Goal: Use online tool/utility: Utilize a website feature to perform a specific function

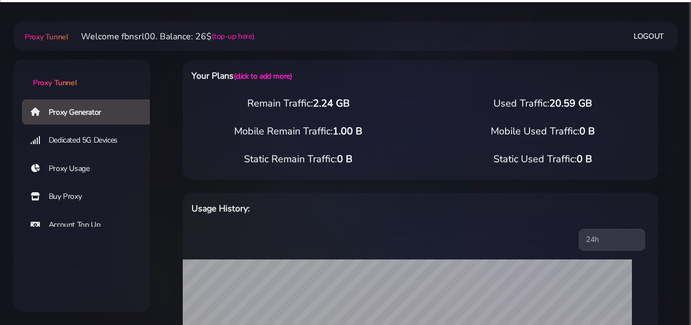
select select "static"
select select "IT"
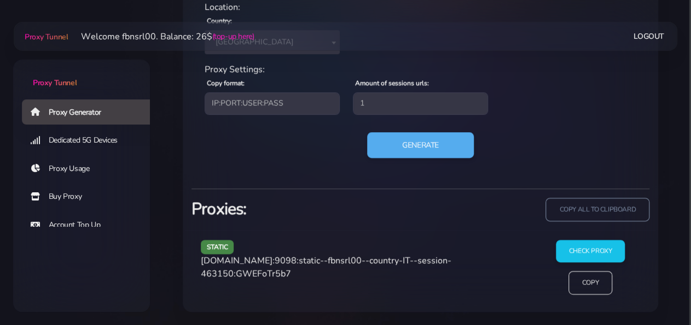
scroll to position [523, 0]
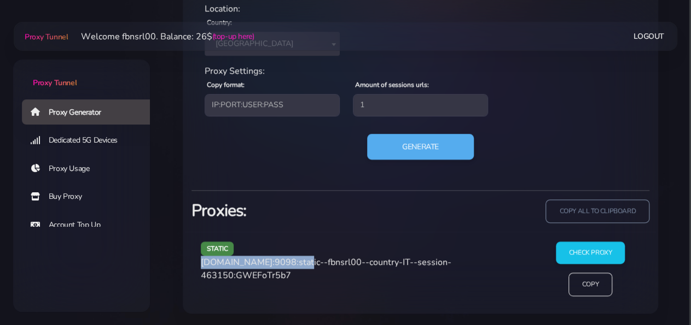
drag, startPoint x: 202, startPoint y: 264, endPoint x: 295, endPoint y: 261, distance: 93.0
click at [295, 261] on span "[DOMAIN_NAME]:9098:static--fbnsrl00--country-IT--session-463150:GWEFoTr5b7" at bounding box center [326, 269] width 250 height 25
copy span "[DOMAIN_NAME]:9098"
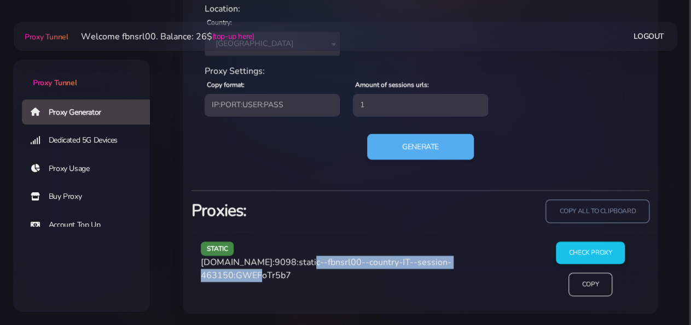
drag, startPoint x: 299, startPoint y: 262, endPoint x: 265, endPoint y: 279, distance: 38.6
click at [265, 279] on span "[DOMAIN_NAME]:9098:static--fbnsrl00--country-IT--session-463150:GWEFoTr5b7" at bounding box center [326, 269] width 250 height 25
copy span "static--fbnsrl00--country-IT--session-463150"
drag, startPoint x: 269, startPoint y: 275, endPoint x: 320, endPoint y: 276, distance: 52.0
click at [320, 276] on span "[DOMAIN_NAME]:9098:static--fbnsrl00--country-IT--session-463150:GWEFoTr5b7" at bounding box center [326, 269] width 250 height 25
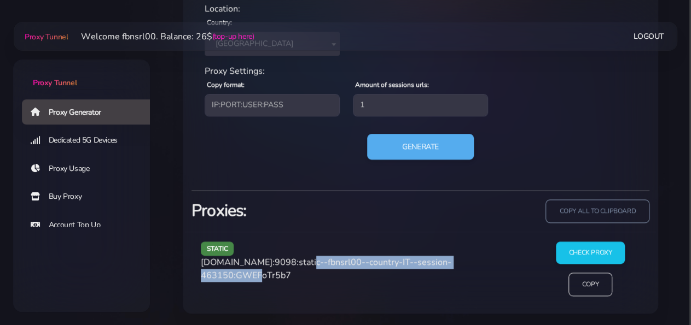
copy span "GWEFoTr5b7"
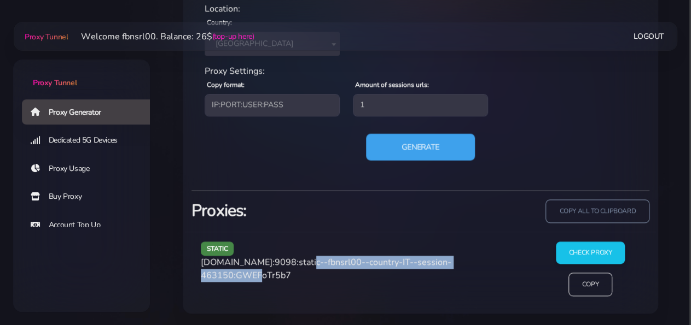
click at [400, 150] on button "Generate" at bounding box center [420, 146] width 109 height 27
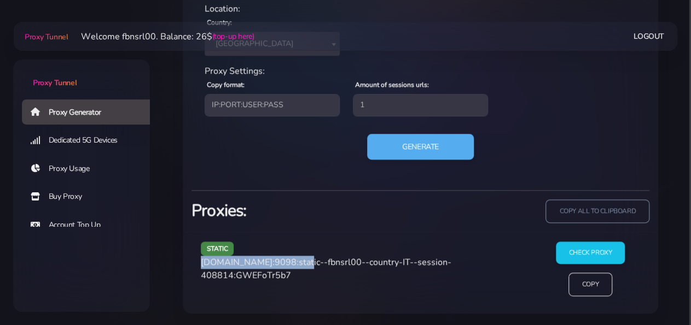
drag, startPoint x: 201, startPoint y: 264, endPoint x: 296, endPoint y: 262, distance: 95.2
click at [296, 262] on span "[DOMAIN_NAME]:9098:static--fbnsrl00--country-IT--session-408814:GWEFoTr5b7" at bounding box center [326, 269] width 250 height 25
copy span "[DOMAIN_NAME]:9098"
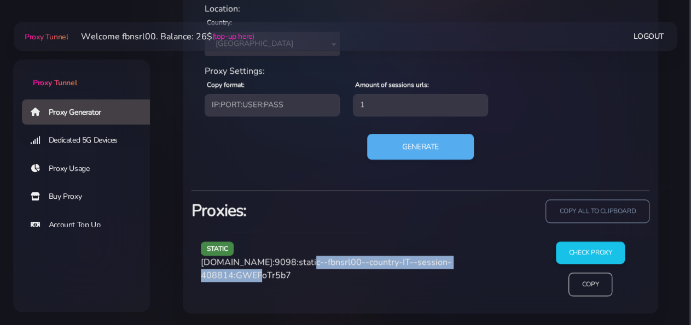
drag, startPoint x: 299, startPoint y: 261, endPoint x: 265, endPoint y: 272, distance: 34.9
click at [265, 272] on span "[DOMAIN_NAME]:9098:static--fbnsrl00--country-IT--session-408814:GWEFoTr5b7" at bounding box center [326, 269] width 250 height 25
copy span "static--fbnsrl00--country-IT--session-408814"
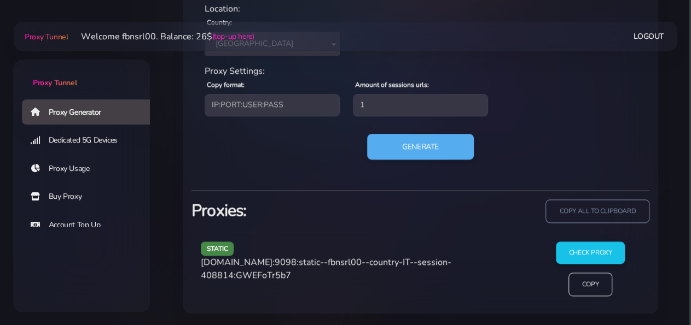
click at [286, 273] on span "[DOMAIN_NAME]:9098:static--fbnsrl00--country-IT--session-408814:GWEFoTr5b7" at bounding box center [326, 269] width 250 height 25
copy span "GWEFoTr5b7"
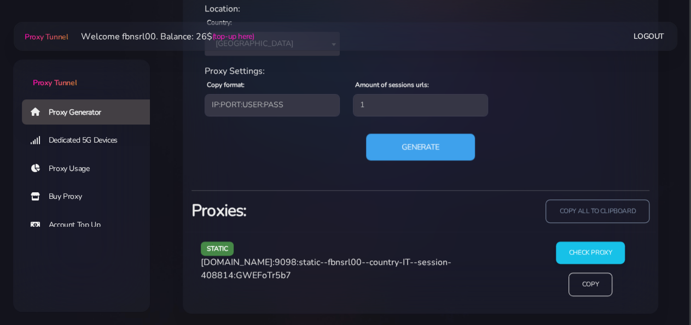
drag, startPoint x: 398, startPoint y: 151, endPoint x: 391, endPoint y: 151, distance: 7.1
click at [399, 151] on button "Generate" at bounding box center [420, 146] width 109 height 27
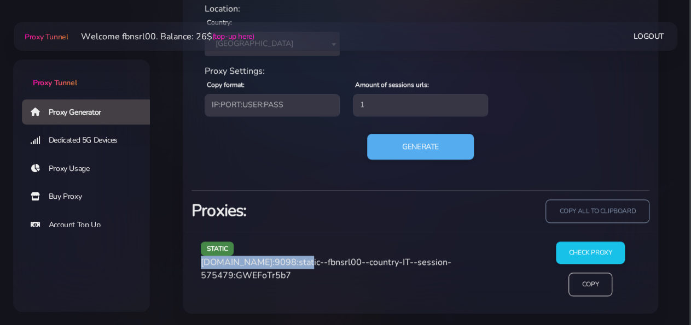
drag, startPoint x: 201, startPoint y: 264, endPoint x: 295, endPoint y: 262, distance: 94.1
click at [295, 262] on span "[DOMAIN_NAME]:9098:static--fbnsrl00--country-IT--session-575479:GWEFoTr5b7" at bounding box center [326, 269] width 250 height 25
copy span "[DOMAIN_NAME]:9098"
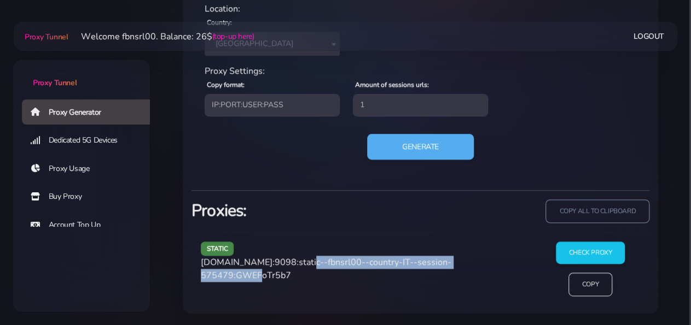
drag, startPoint x: 299, startPoint y: 260, endPoint x: 263, endPoint y: 272, distance: 38.0
click at [263, 272] on span "[DOMAIN_NAME]:9098:static--fbnsrl00--country-IT--session-575479:GWEFoTr5b7" at bounding box center [326, 269] width 250 height 25
copy span "static--fbnsrl00--country-IT--session-575479"
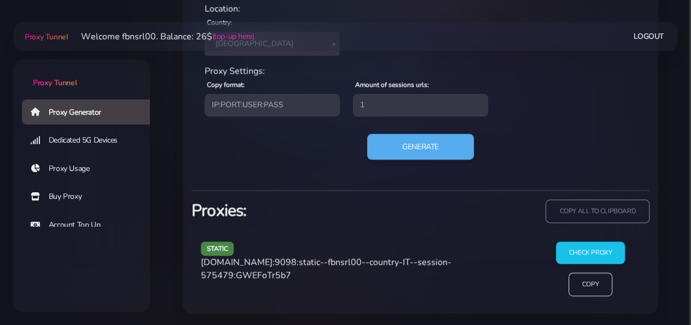
click at [283, 275] on span "[DOMAIN_NAME]:9098:static--fbnsrl00--country-IT--session-575479:GWEFoTr5b7" at bounding box center [326, 269] width 250 height 25
copy span "GWEFoTr5b7"
